Goal: Task Accomplishment & Management: Manage account settings

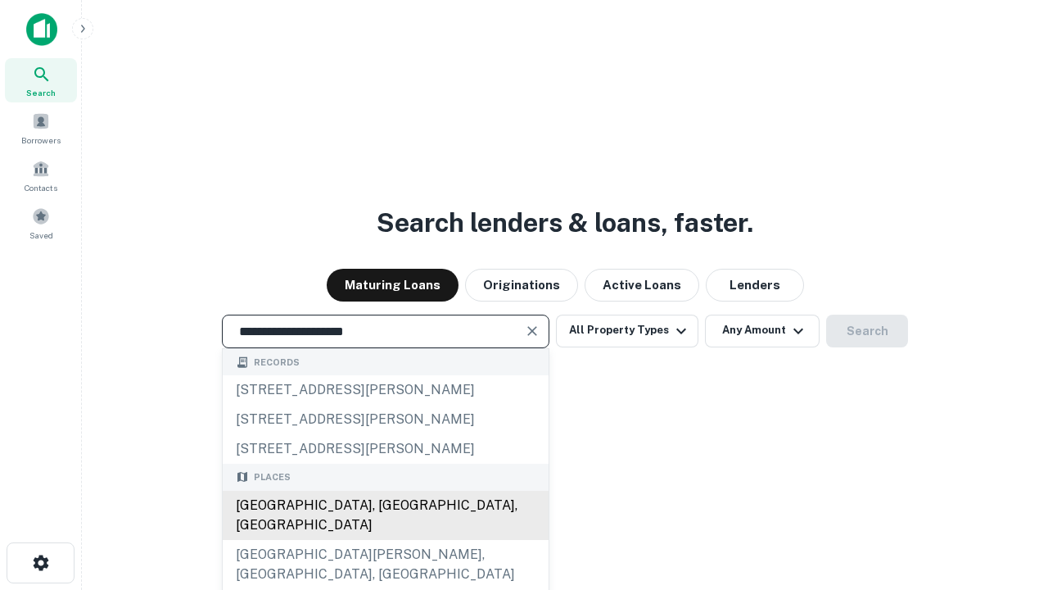
click at [385, 540] on div "Santa Monica, CA, USA" at bounding box center [386, 514] width 326 height 49
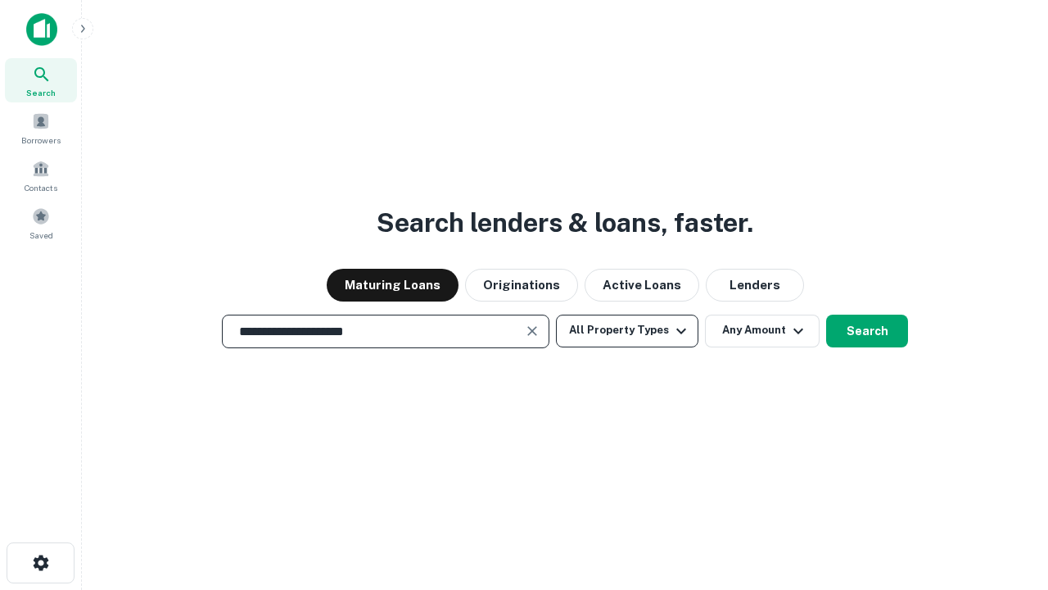
type input "**********"
click at [627, 330] on button "All Property Types" at bounding box center [627, 330] width 142 height 33
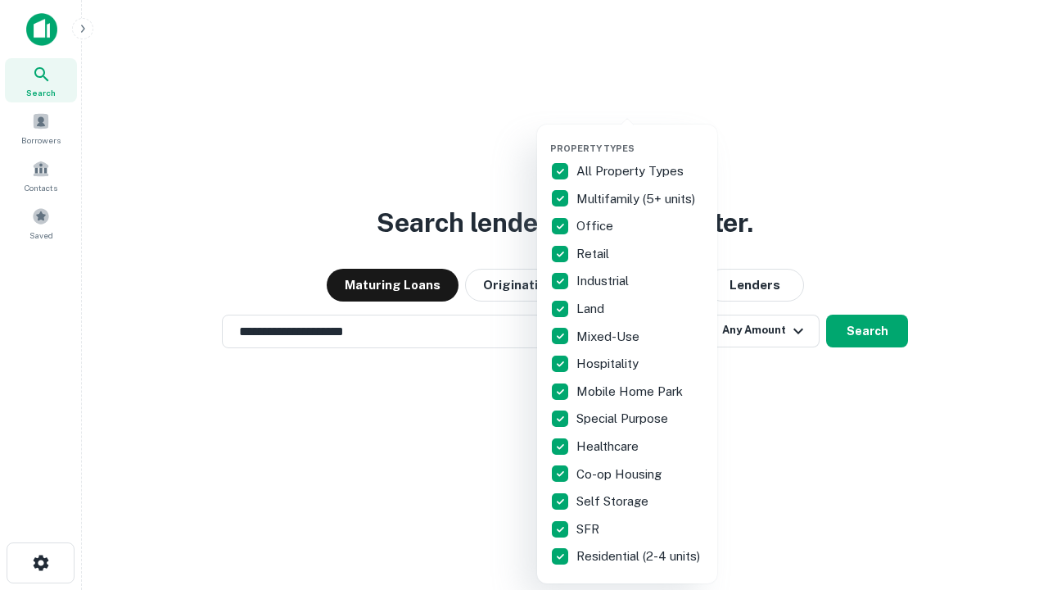
click at [640, 138] on button "button" at bounding box center [640, 138] width 180 height 1
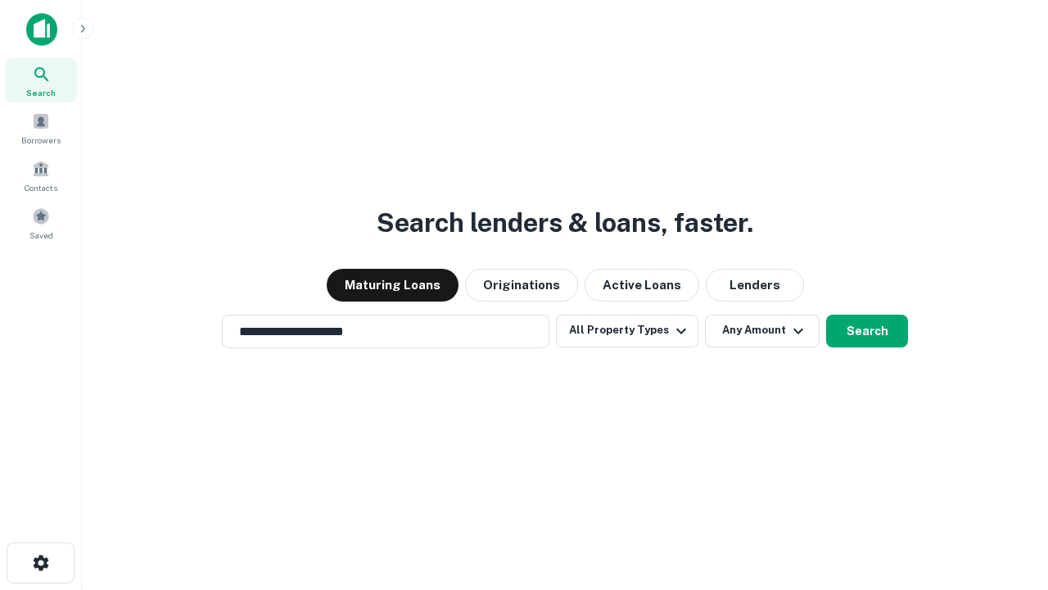
scroll to position [25, 0]
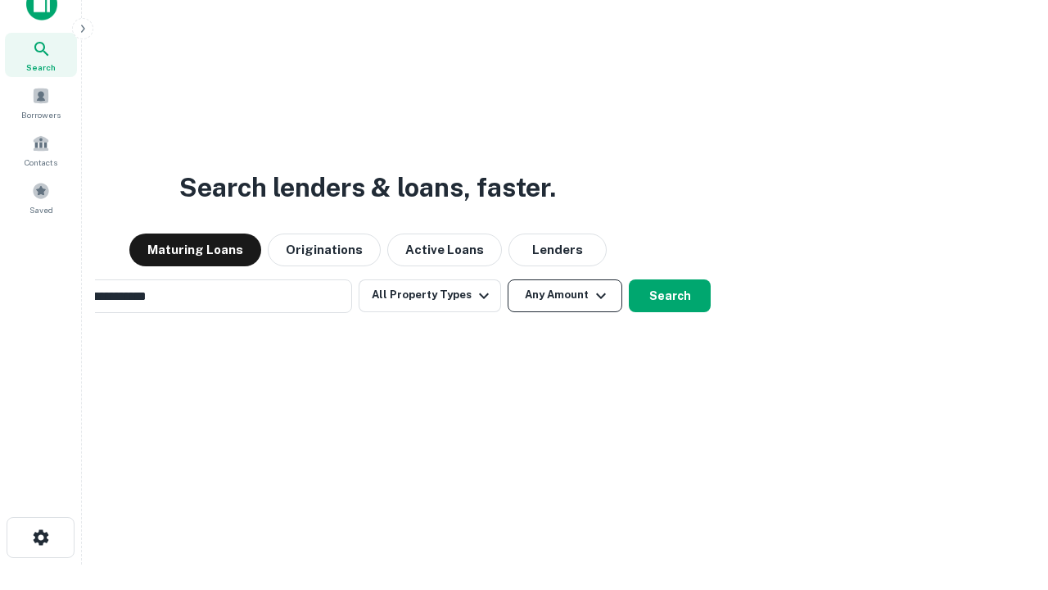
click at [508, 279] on button "Any Amount" at bounding box center [565, 295] width 115 height 33
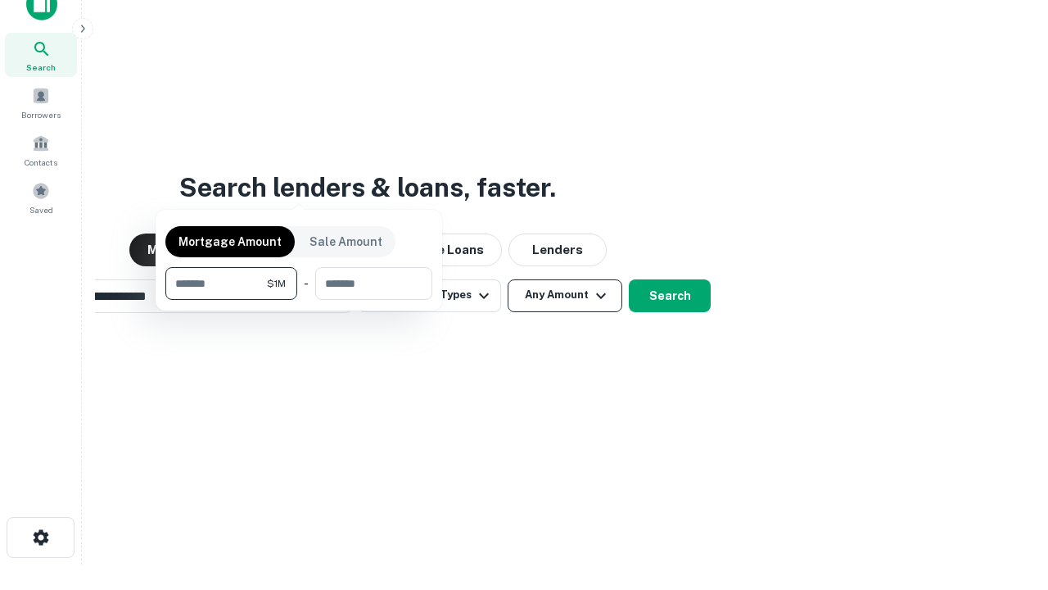
scroll to position [26, 0]
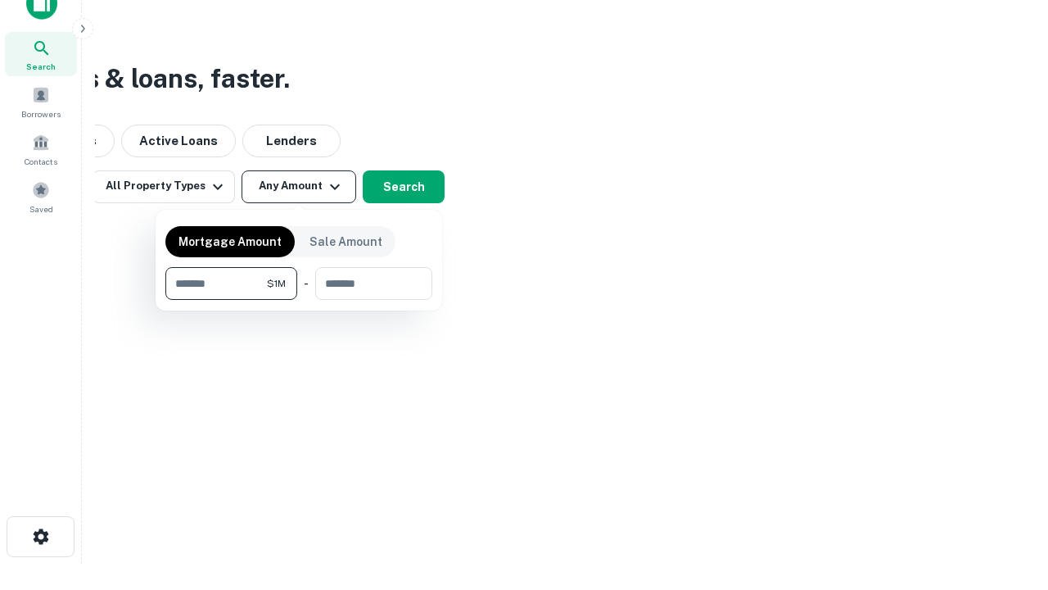
type input "*******"
click at [299, 300] on button "button" at bounding box center [298, 300] width 267 height 1
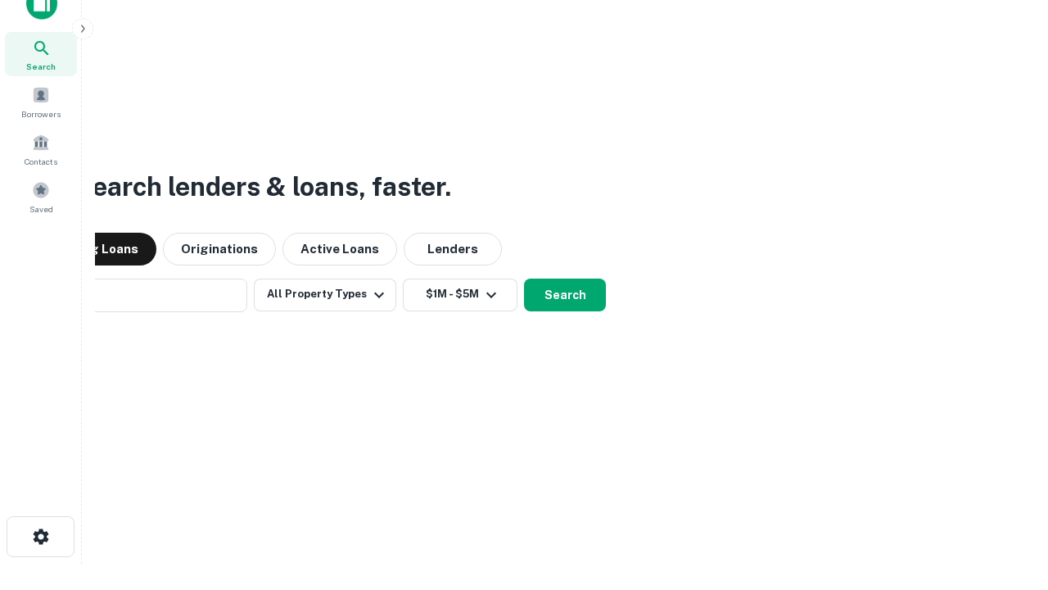
scroll to position [25, 0]
click at [524, 279] on button "Search" at bounding box center [565, 295] width 82 height 33
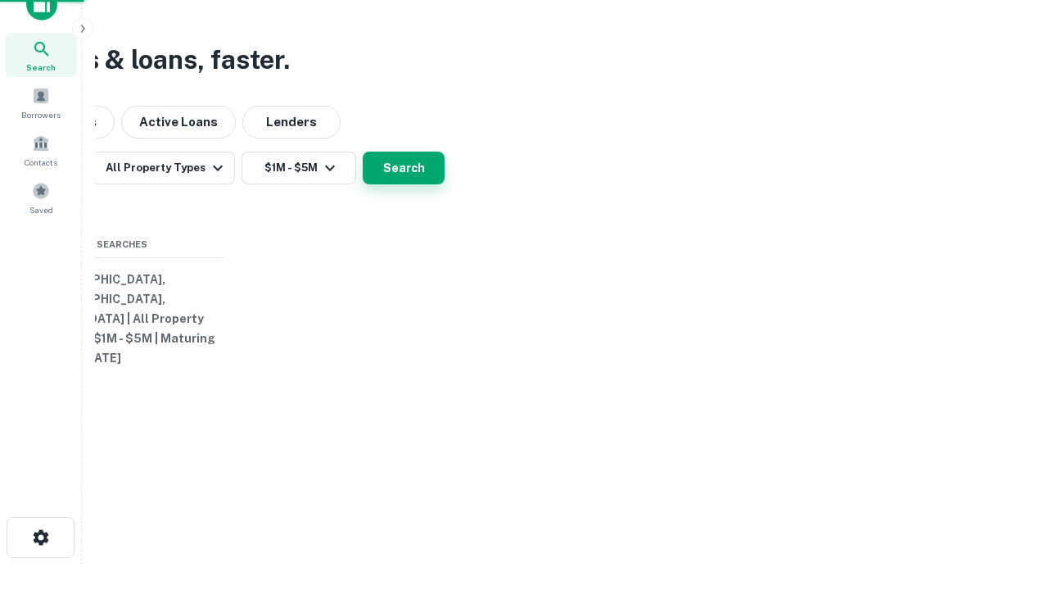
scroll to position [26, 0]
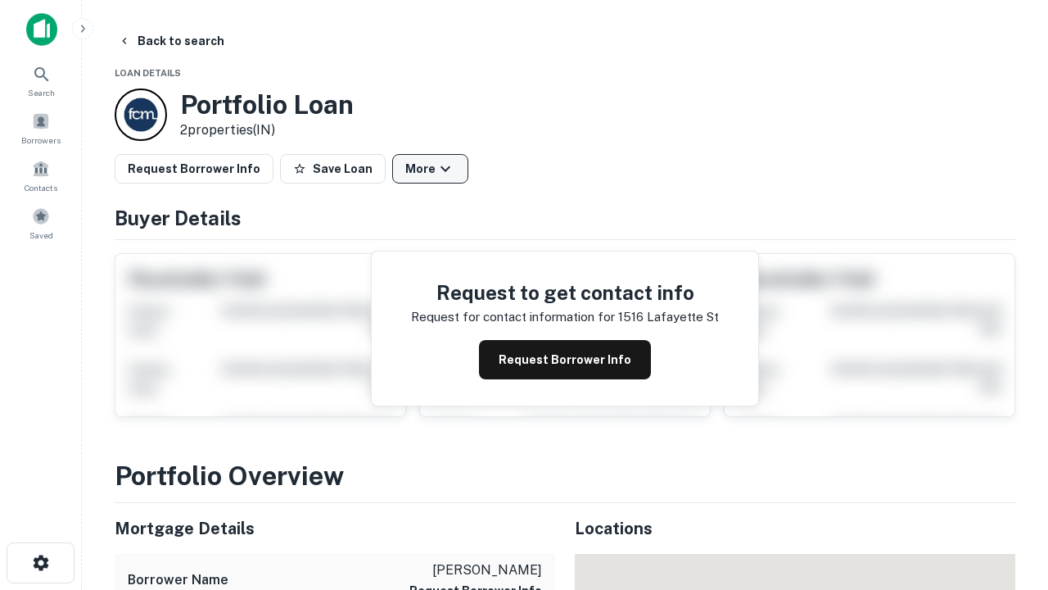
click at [430, 169] on button "More" at bounding box center [430, 168] width 76 height 29
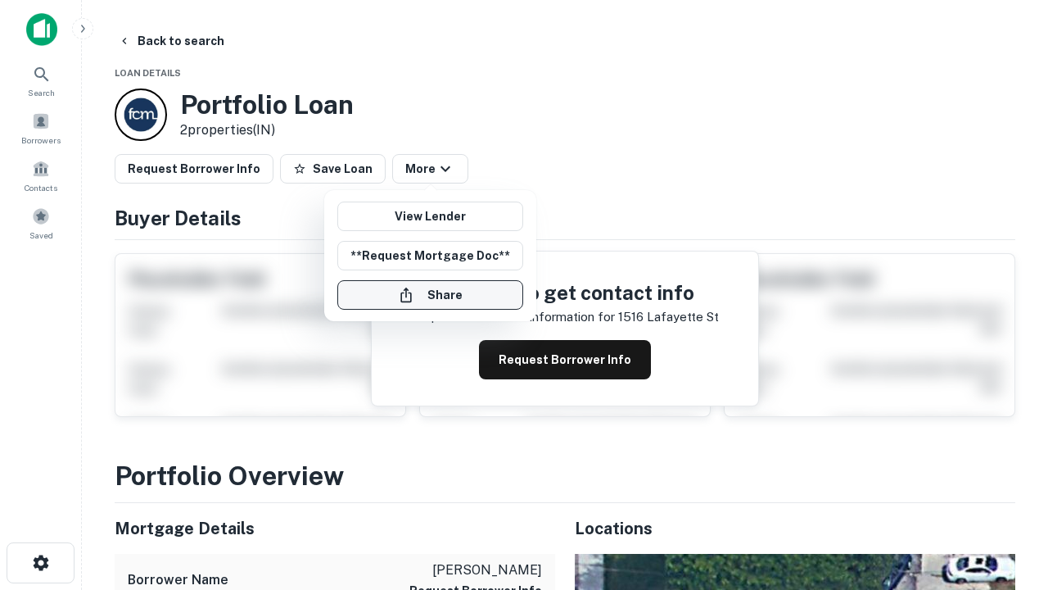
click at [430, 295] on button "Share" at bounding box center [430, 294] width 186 height 29
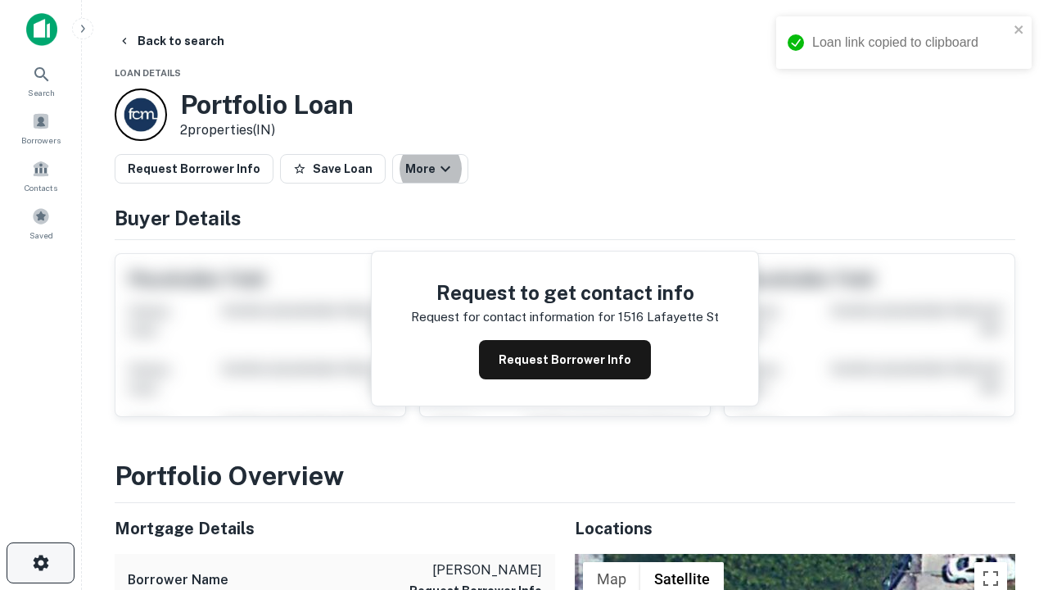
click at [40, 563] on icon "button" at bounding box center [41, 563] width 20 height 20
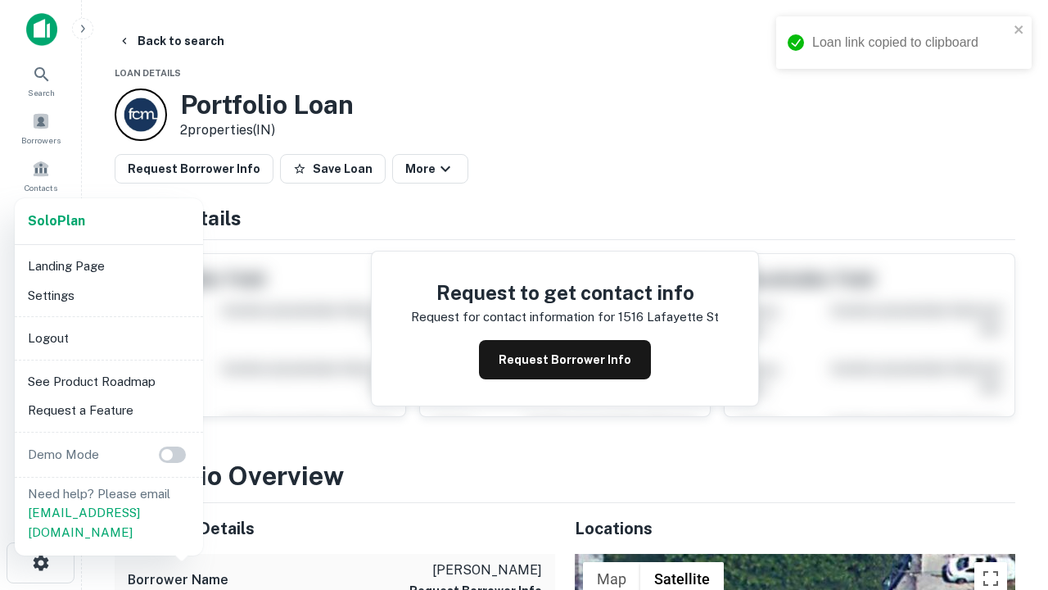
click at [108, 337] on li "Logout" at bounding box center [108, 337] width 175 height 29
